Goal: Task Accomplishment & Management: Manage account settings

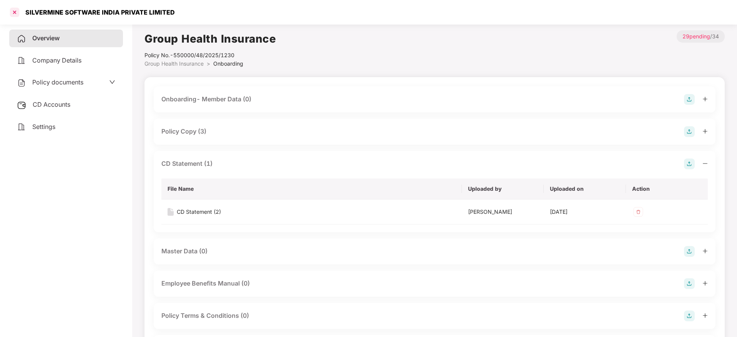
click at [14, 14] on div at bounding box center [14, 12] width 12 height 12
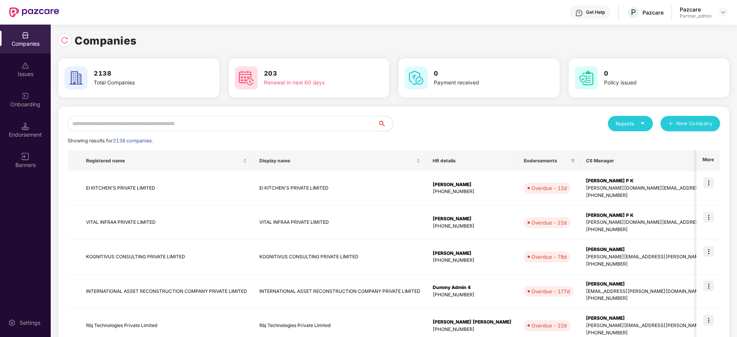
click at [176, 123] on input "text" at bounding box center [223, 123] width 310 height 15
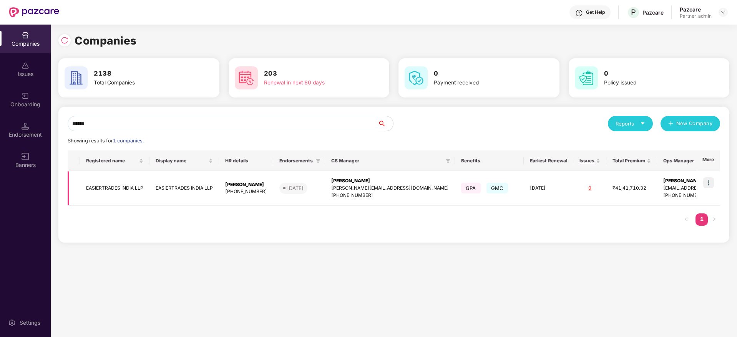
type input "******"
click at [369, 184] on div "[PERSON_NAME]" at bounding box center [390, 181] width 118 height 7
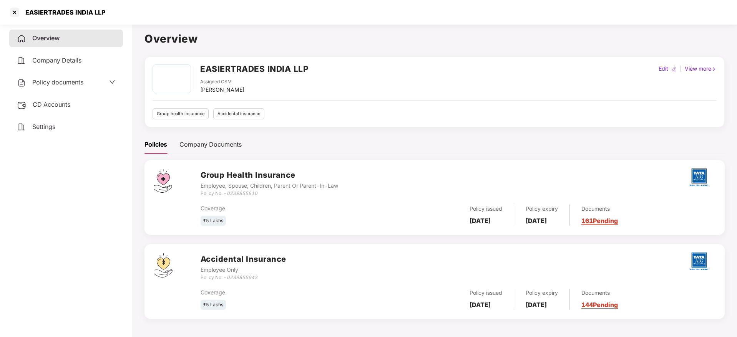
click at [63, 101] on span "CD Accounts" at bounding box center [52, 105] width 38 height 8
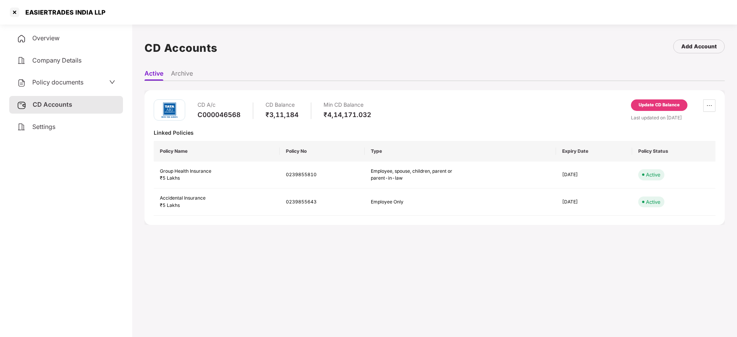
click at [647, 105] on div "Update CD Balance" at bounding box center [659, 105] width 41 height 7
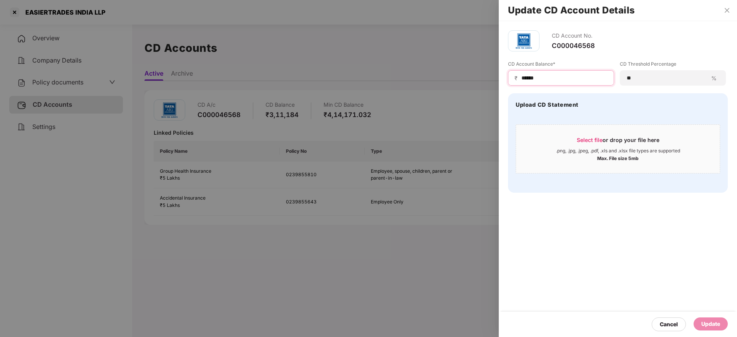
drag, startPoint x: 559, startPoint y: 79, endPoint x: 352, endPoint y: 51, distance: 208.6
click at [334, 42] on div "Update CD Account Details CD Account No. C000046568 CD Account Balance* ₹ *****…" at bounding box center [368, 168] width 737 height 337
paste input
type input "*****"
click at [594, 139] on span "Select file" at bounding box center [590, 140] width 26 height 7
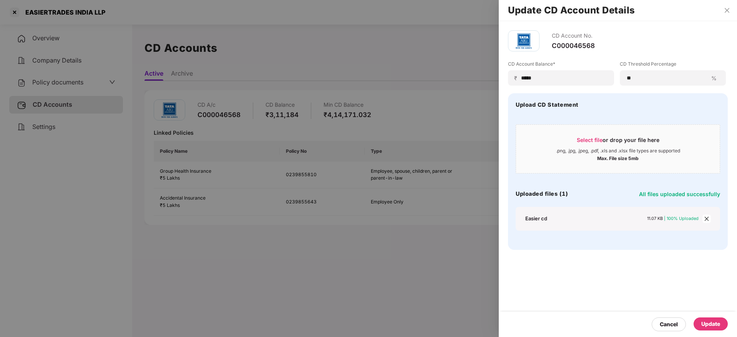
drag, startPoint x: 715, startPoint y: 328, endPoint x: 719, endPoint y: 324, distance: 5.5
click at [719, 324] on div "Update" at bounding box center [710, 324] width 19 height 8
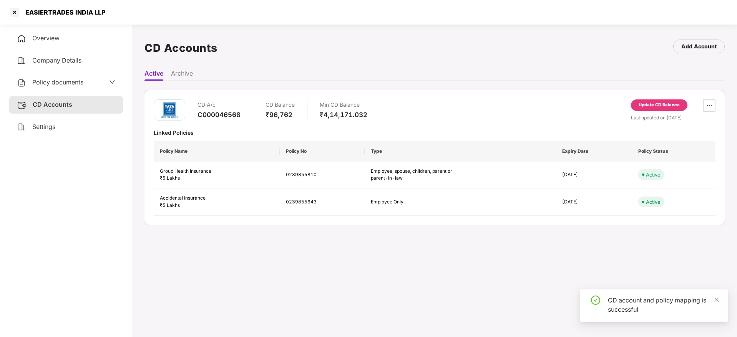
drag, startPoint x: 717, startPoint y: 302, endPoint x: 712, endPoint y: 295, distance: 8.0
click at [713, 295] on div "CD account and policy mapping is successful" at bounding box center [654, 306] width 148 height 32
click at [14, 12] on div at bounding box center [14, 12] width 12 height 12
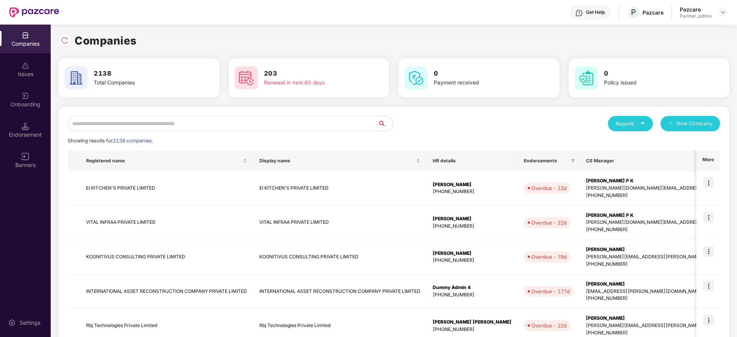
click at [209, 124] on input "text" at bounding box center [223, 123] width 310 height 15
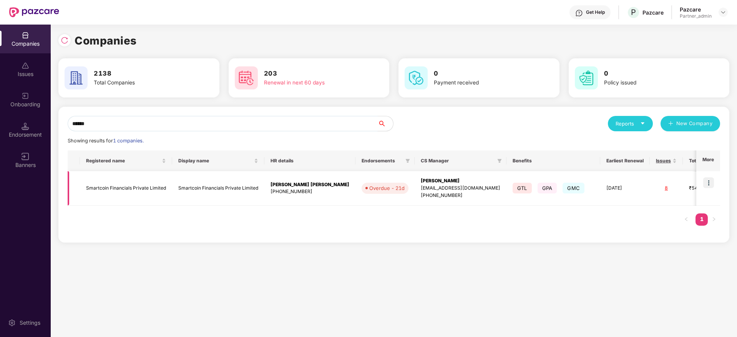
type input "******"
click at [711, 184] on img at bounding box center [708, 183] width 11 height 11
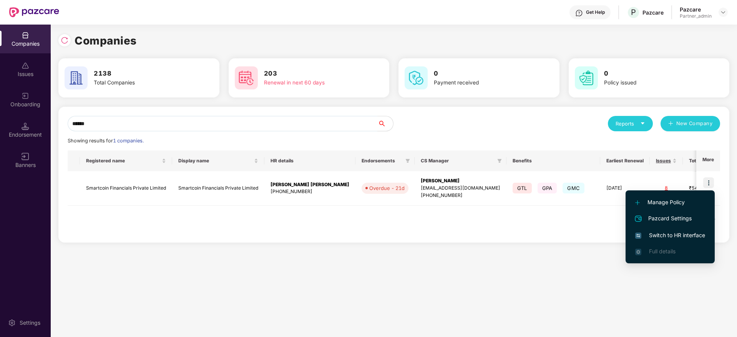
click at [673, 236] on span "Switch to HR interface" at bounding box center [670, 235] width 70 height 8
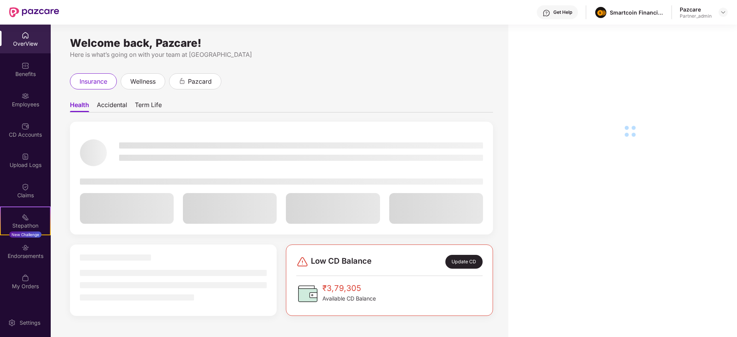
click at [16, 255] on div "Endorsements" at bounding box center [25, 256] width 51 height 8
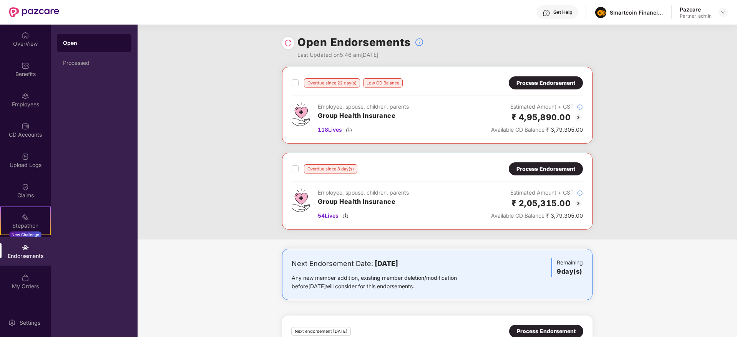
click at [537, 168] on div "Process Endorsement" at bounding box center [545, 169] width 59 height 8
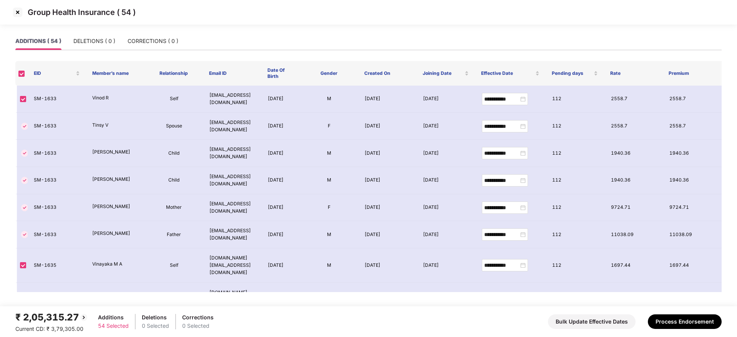
click at [18, 74] on th at bounding box center [21, 73] width 12 height 25
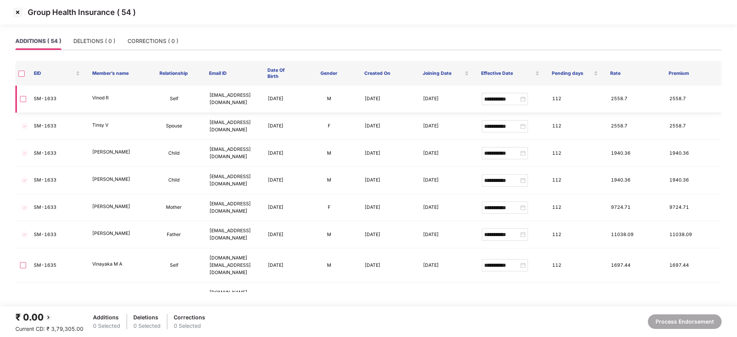
scroll to position [1252, 0]
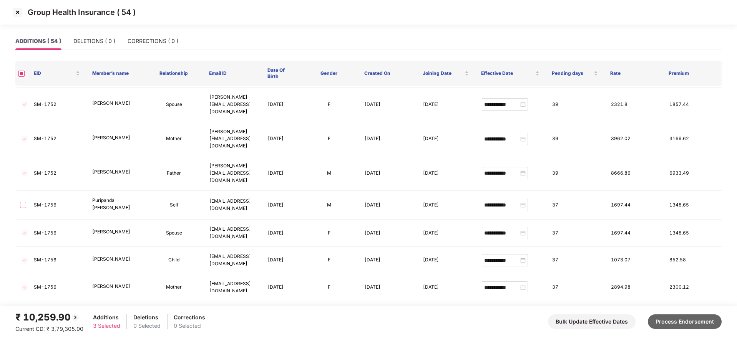
click at [675, 320] on button "Process Endorsement" at bounding box center [685, 322] width 74 height 15
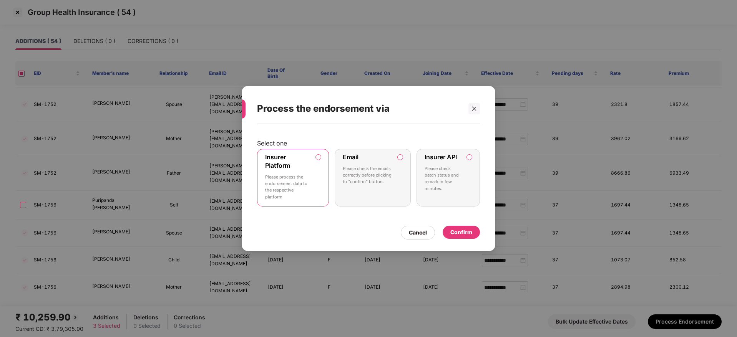
click at [465, 230] on div "Confirm" at bounding box center [461, 232] width 22 height 8
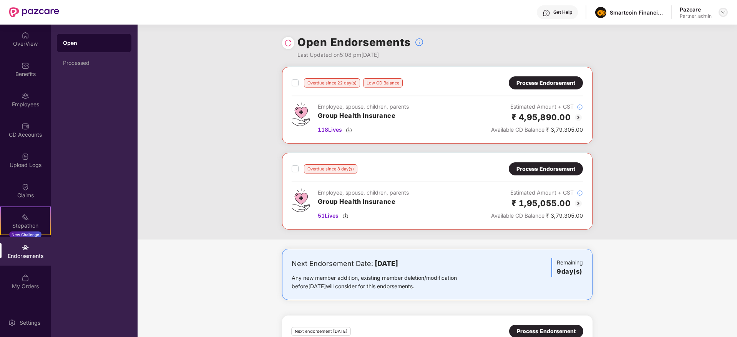
click at [724, 15] on div at bounding box center [723, 12] width 9 height 9
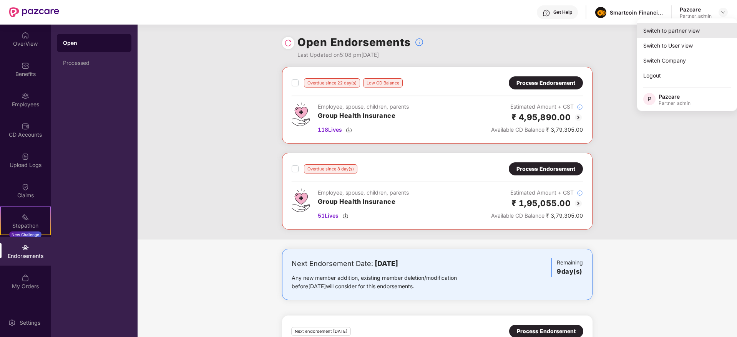
click at [697, 37] on div "Switch to partner view" at bounding box center [687, 30] width 100 height 15
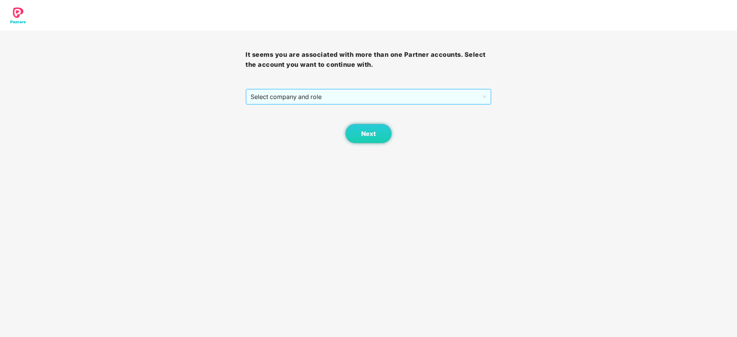
click at [323, 99] on span "Select company and role" at bounding box center [369, 97] width 236 height 15
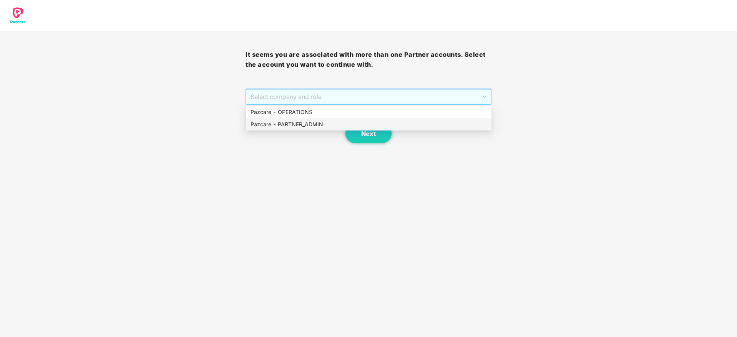
click at [309, 128] on div "Pazcare - PARTNER_ADMIN" at bounding box center [369, 124] width 236 height 8
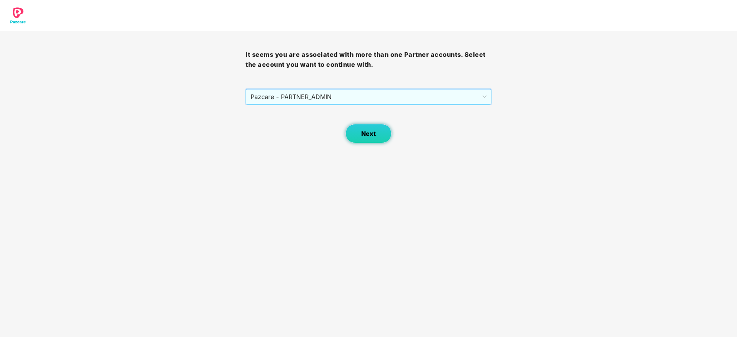
click at [369, 132] on span "Next" at bounding box center [368, 133] width 15 height 7
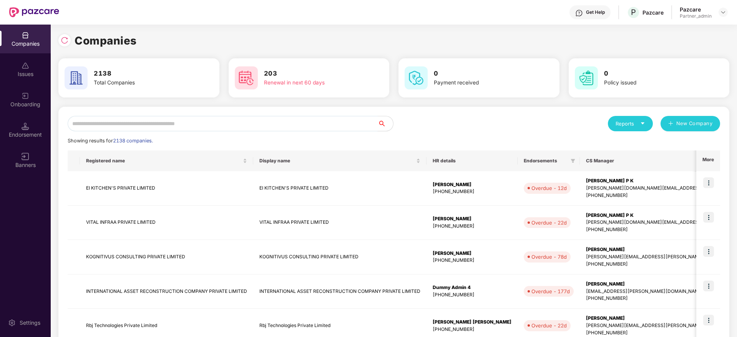
click at [189, 128] on input "text" at bounding box center [223, 123] width 310 height 15
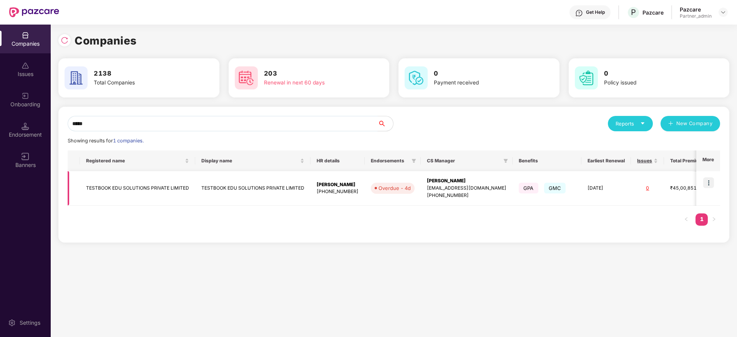
type input "*****"
click at [711, 187] on img at bounding box center [708, 183] width 11 height 11
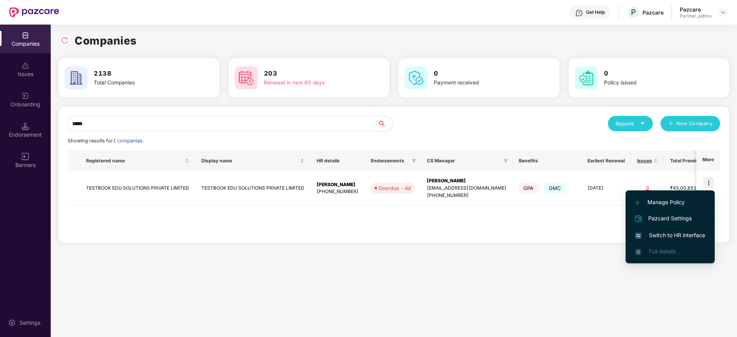
click at [658, 232] on span "Switch to HR interface" at bounding box center [670, 235] width 70 height 8
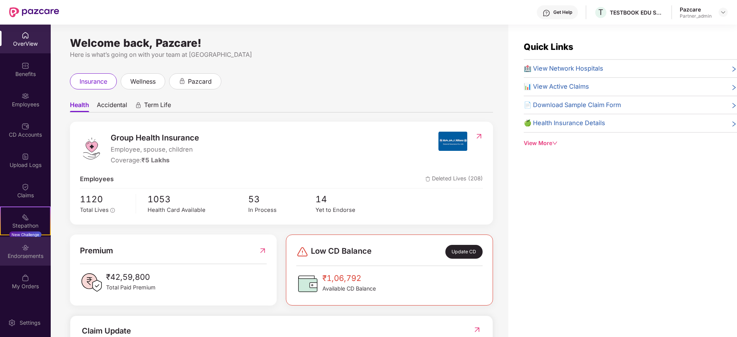
click at [28, 257] on div "Endorsements" at bounding box center [25, 256] width 51 height 8
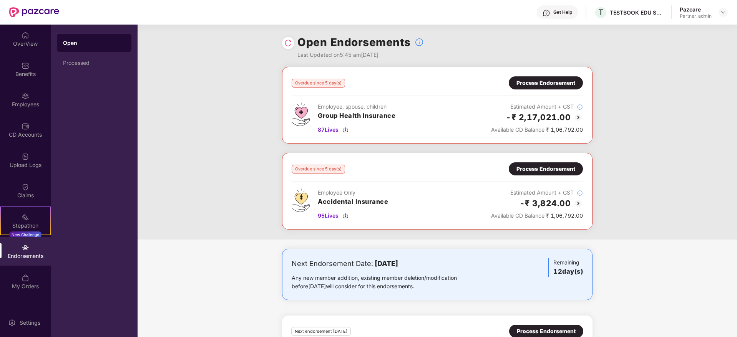
click at [547, 81] on div "Process Endorsement" at bounding box center [545, 83] width 59 height 8
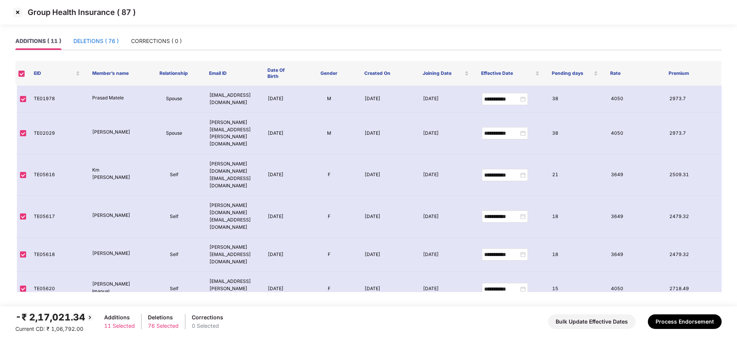
click at [103, 43] on div "DELETIONS ( 76 )" at bounding box center [95, 41] width 45 height 8
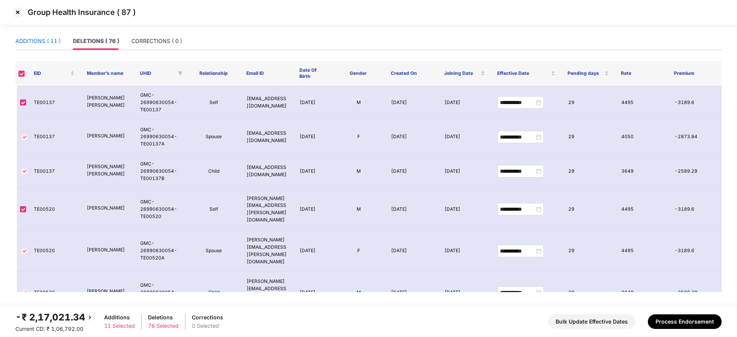
click at [43, 41] on div "ADDITIONS ( 11 )" at bounding box center [37, 41] width 45 height 8
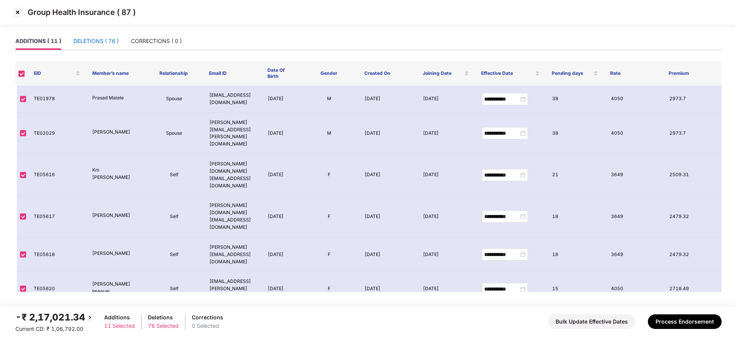
click at [100, 39] on div "DELETIONS ( 76 )" at bounding box center [95, 41] width 45 height 8
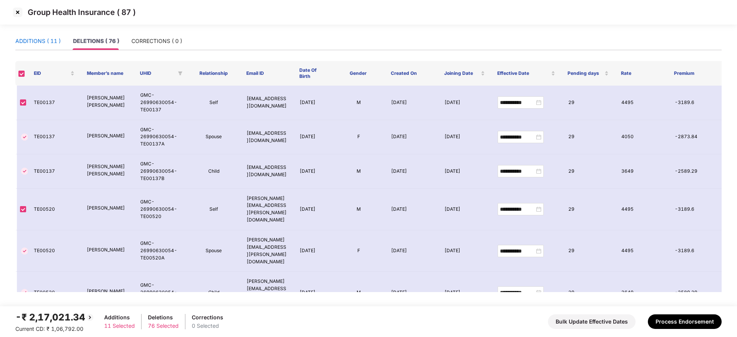
click at [38, 43] on div "ADDITIONS ( 11 )" at bounding box center [37, 41] width 45 height 8
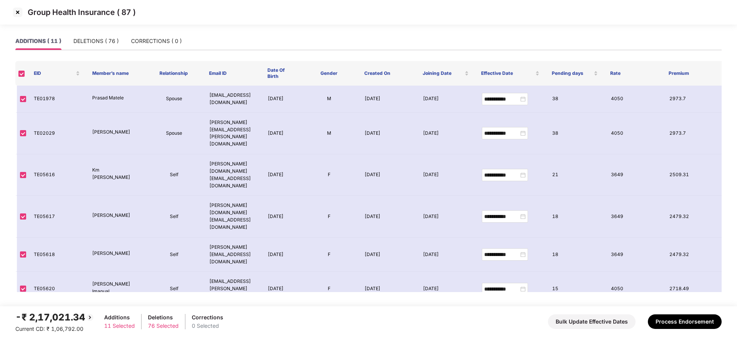
click at [20, 13] on img at bounding box center [18, 12] width 12 height 12
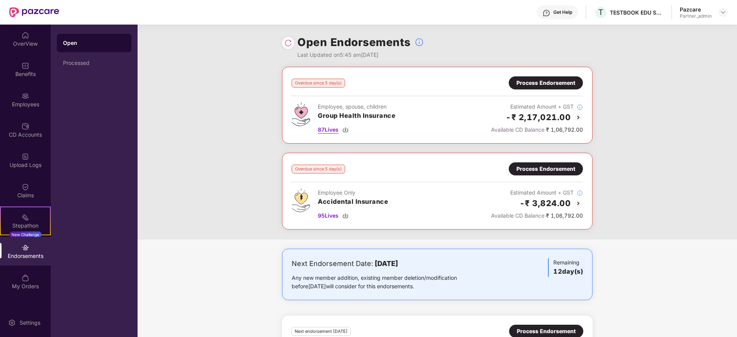
click at [347, 131] on img at bounding box center [345, 130] width 6 height 6
click at [346, 218] on img at bounding box center [345, 216] width 6 height 6
click at [553, 76] on div "Overdue since 5 day(s) Process Endorsement Employee, spouse, children Group Hea…" at bounding box center [437, 105] width 310 height 77
click at [543, 86] on div "Process Endorsement" at bounding box center [545, 83] width 59 height 8
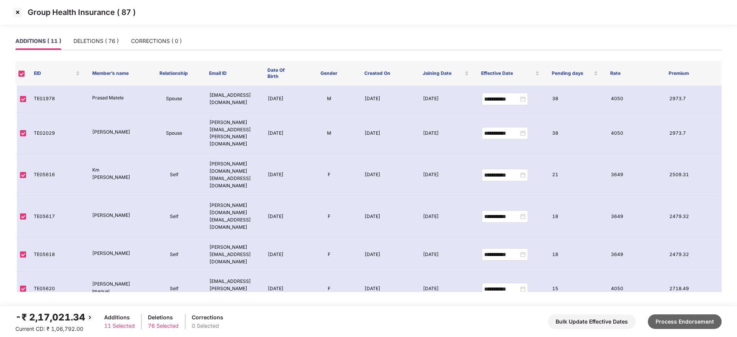
click at [699, 326] on button "Process Endorsement" at bounding box center [685, 322] width 74 height 15
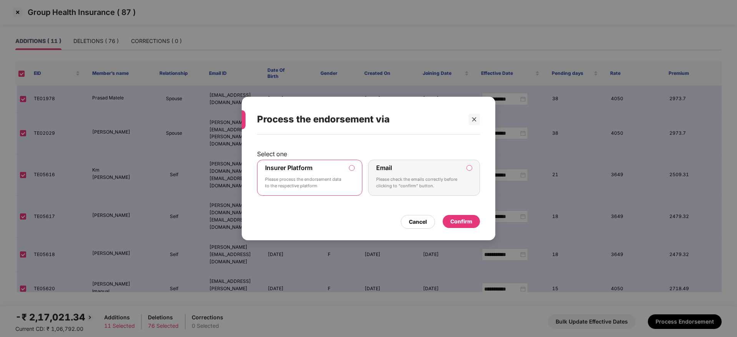
click at [470, 222] on div "Confirm" at bounding box center [461, 221] width 22 height 8
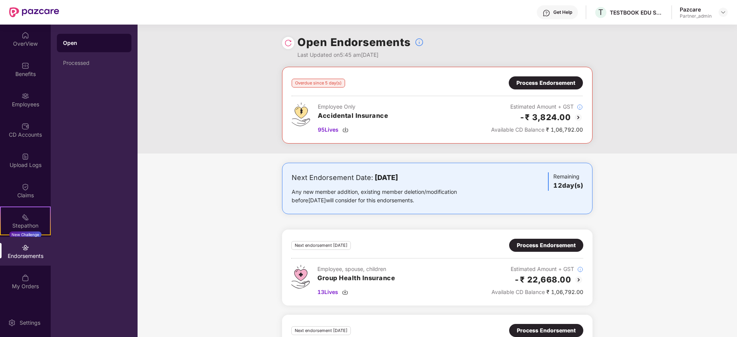
click at [537, 80] on div "Process Endorsement" at bounding box center [545, 83] width 59 height 8
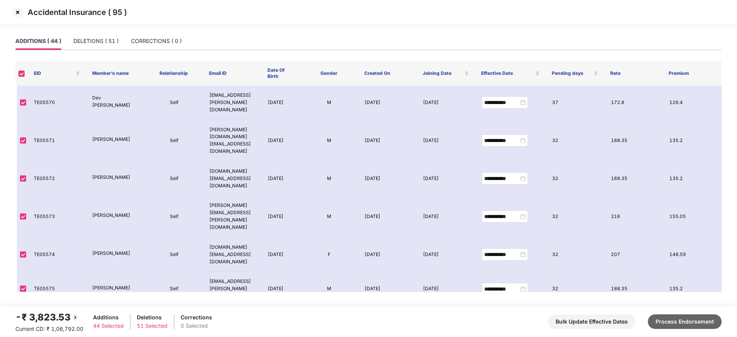
click at [678, 325] on button "Process Endorsement" at bounding box center [685, 322] width 74 height 15
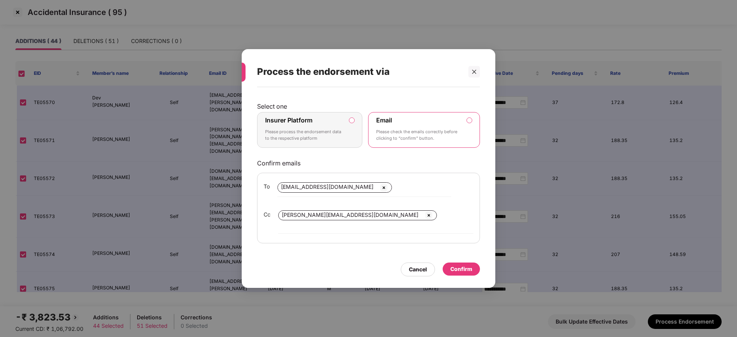
click at [326, 140] on p "Please process the endorsement data to the respective platform" at bounding box center [304, 135] width 78 height 13
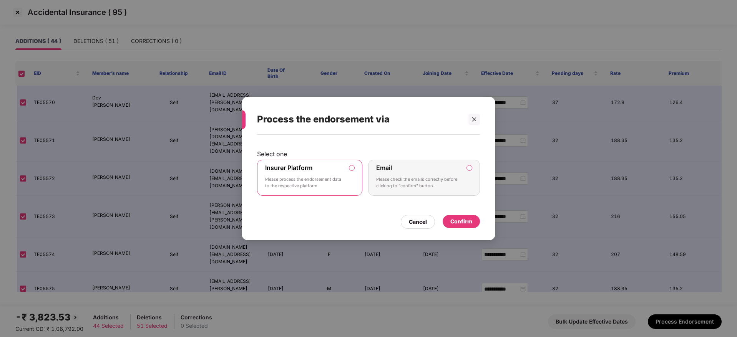
click at [463, 222] on div "Confirm" at bounding box center [461, 221] width 22 height 8
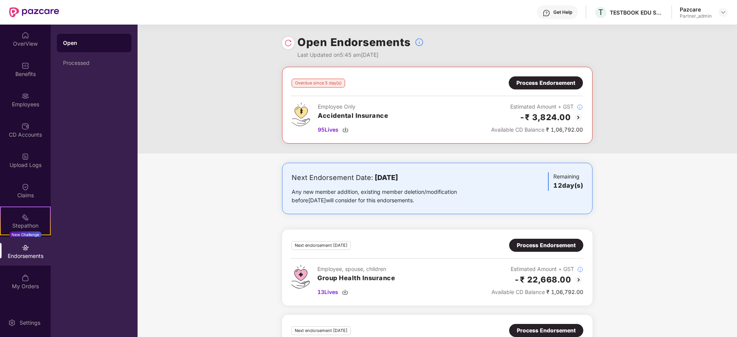
click at [20, 263] on div "Endorsements" at bounding box center [25, 251] width 51 height 29
click at [25, 187] on img at bounding box center [26, 187] width 8 height 8
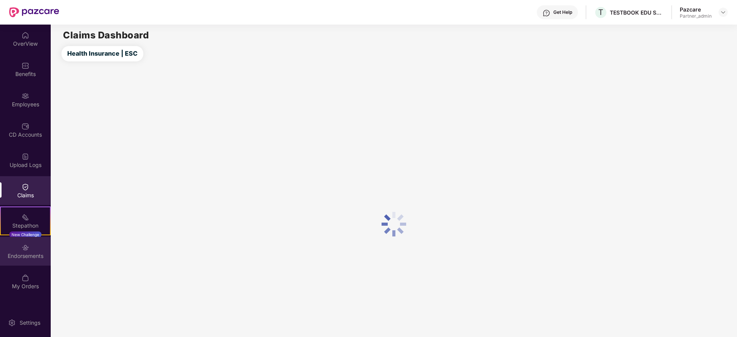
click at [25, 257] on div "Endorsements" at bounding box center [25, 256] width 51 height 8
